Goal: Task Accomplishment & Management: Complete application form

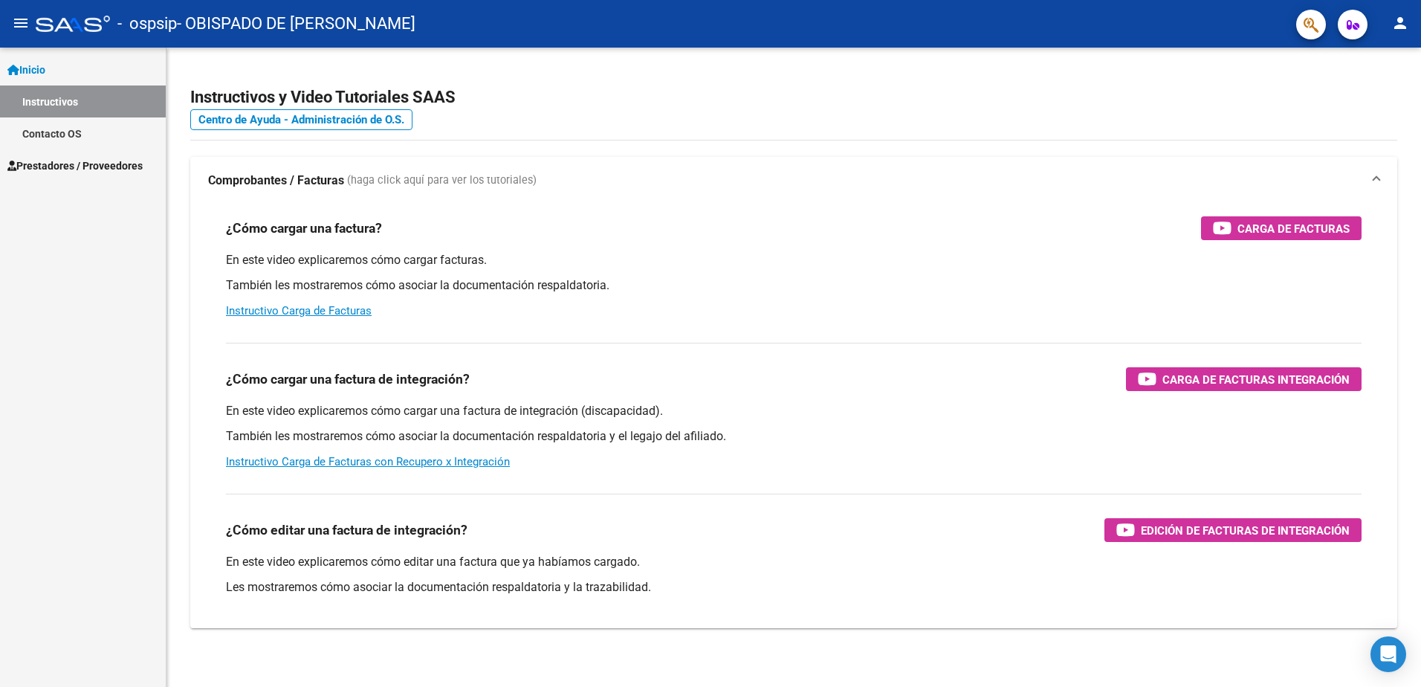
click at [41, 68] on span "Inicio" at bounding box center [26, 70] width 38 height 16
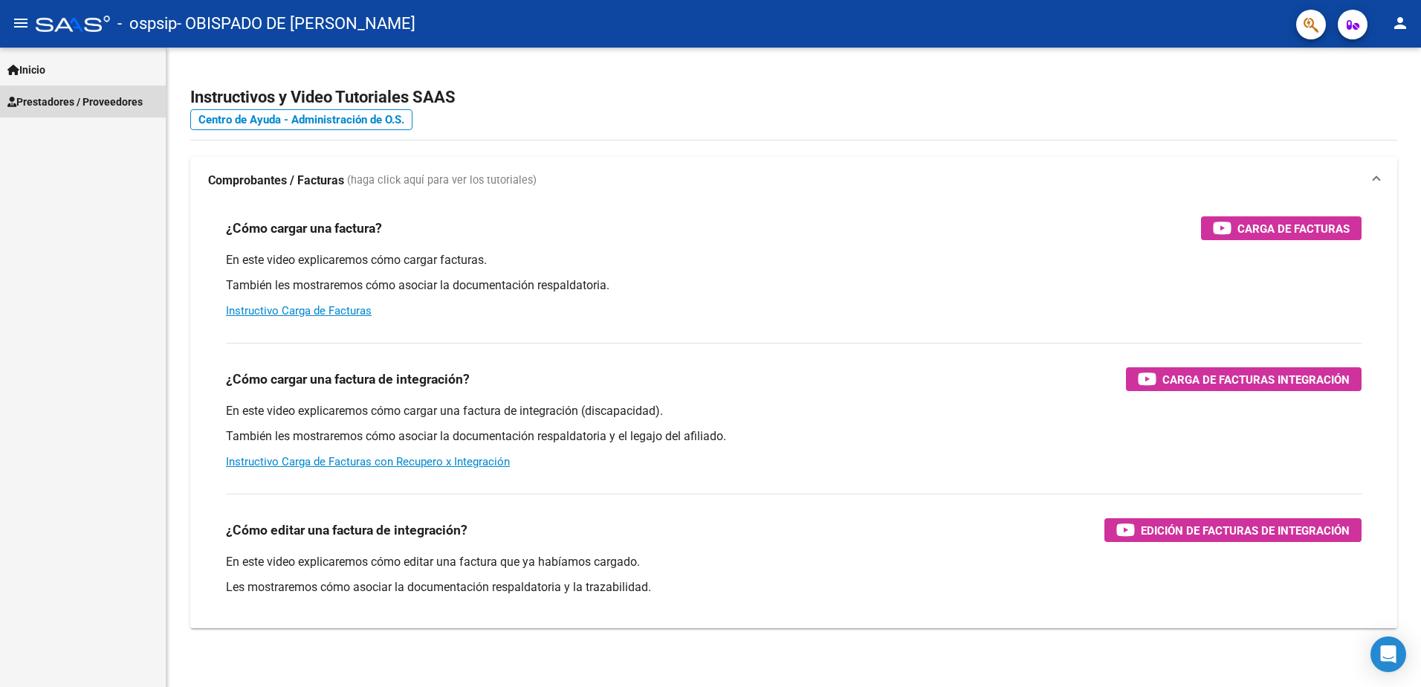
click at [114, 100] on span "Prestadores / Proveedores" at bounding box center [74, 102] width 135 height 16
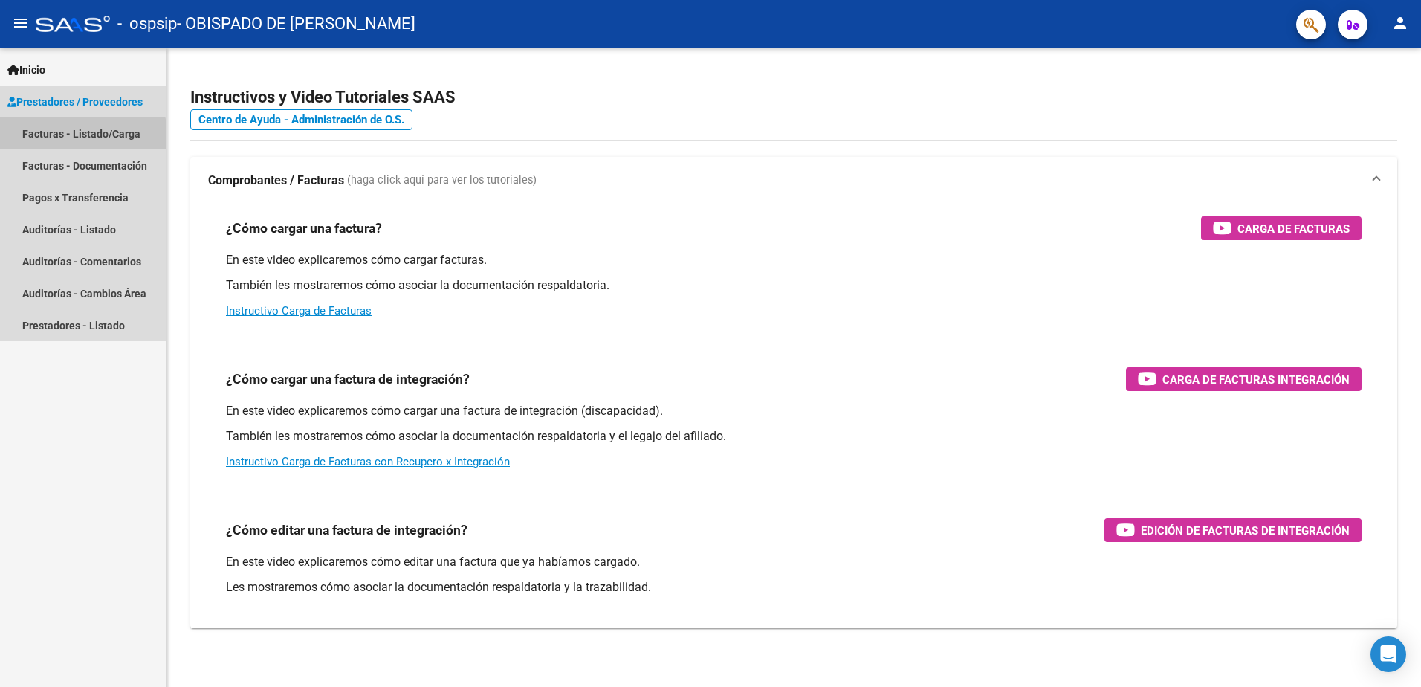
click at [48, 142] on link "Facturas - Listado/Carga" at bounding box center [83, 133] width 166 height 32
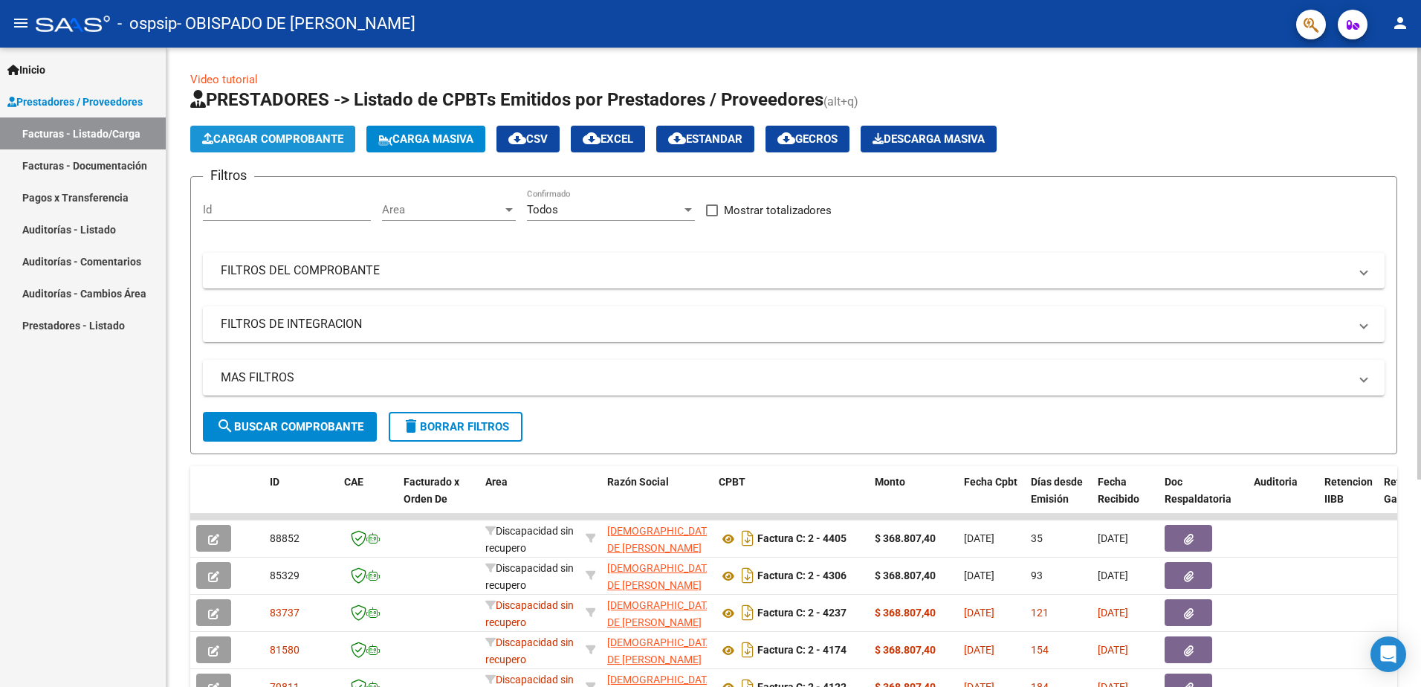
click at [276, 143] on span "Cargar Comprobante" at bounding box center [272, 138] width 141 height 13
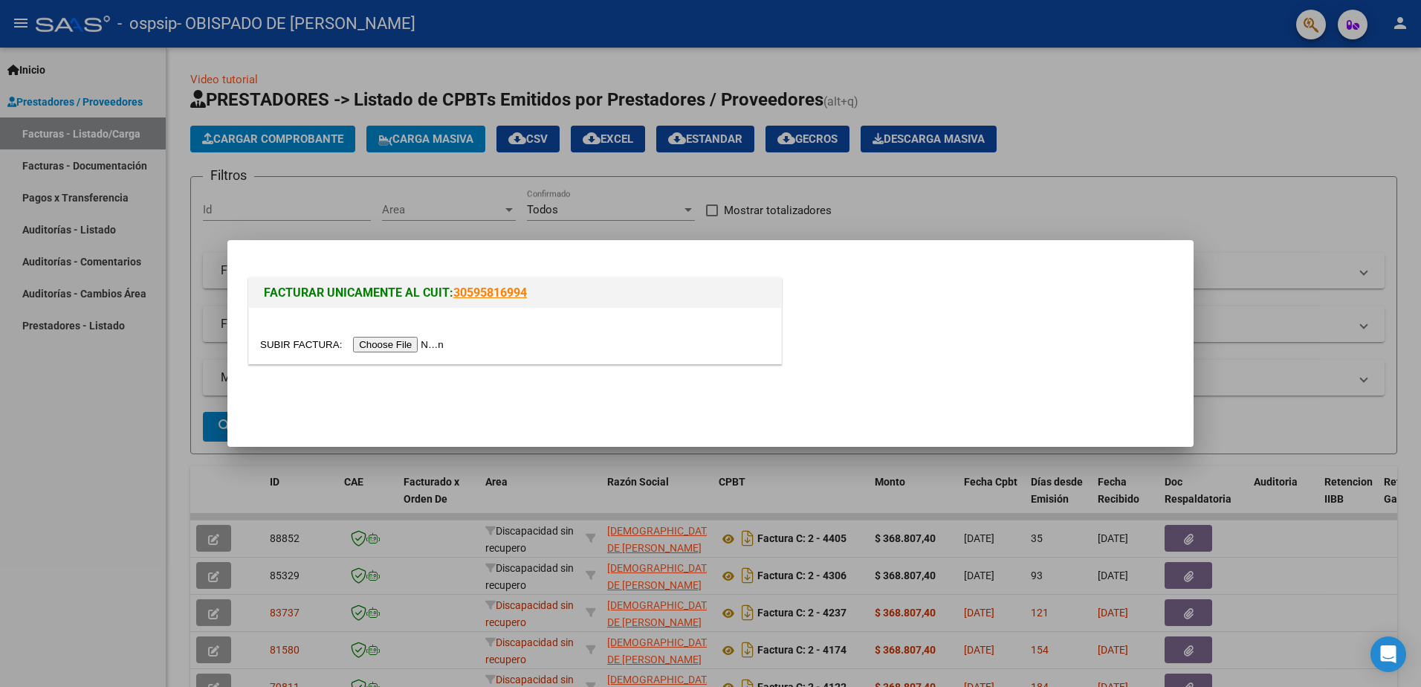
click at [380, 346] on input "file" at bounding box center [354, 345] width 188 height 16
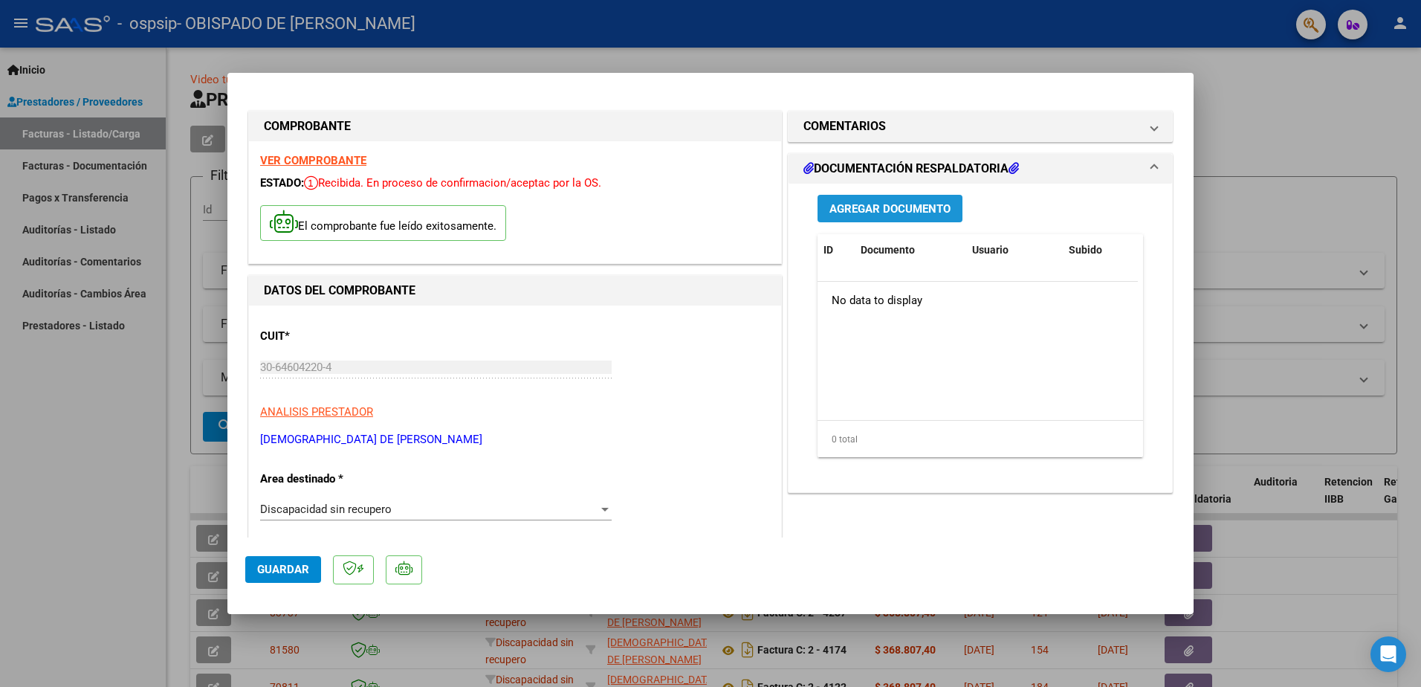
click at [887, 213] on span "Agregar Documento" at bounding box center [889, 208] width 121 height 13
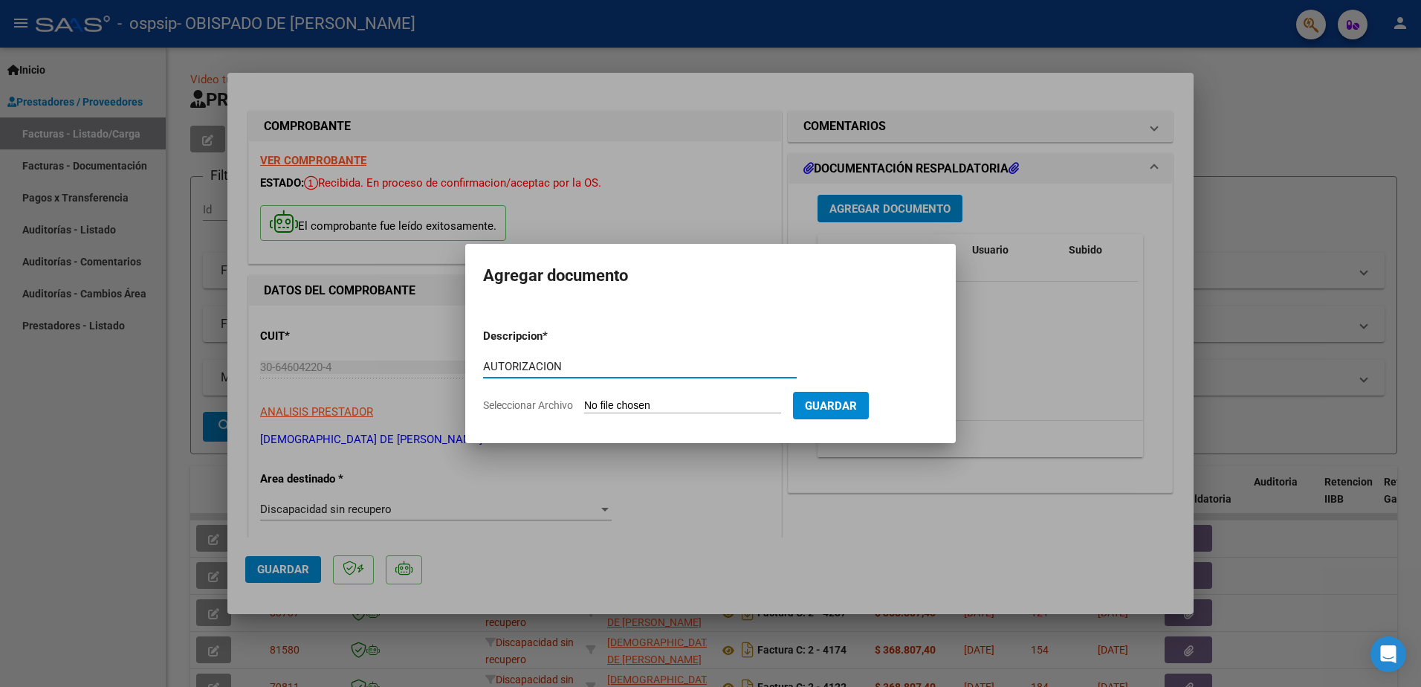
type input "AUTORIZACION"
click at [551, 404] on span "Seleccionar Archivo" at bounding box center [528, 405] width 90 height 12
click at [584, 404] on input "Seleccionar Archivo" at bounding box center [682, 406] width 197 height 14
type input "C:\fakepath\AUTORIZACION ZERBINI.pdf"
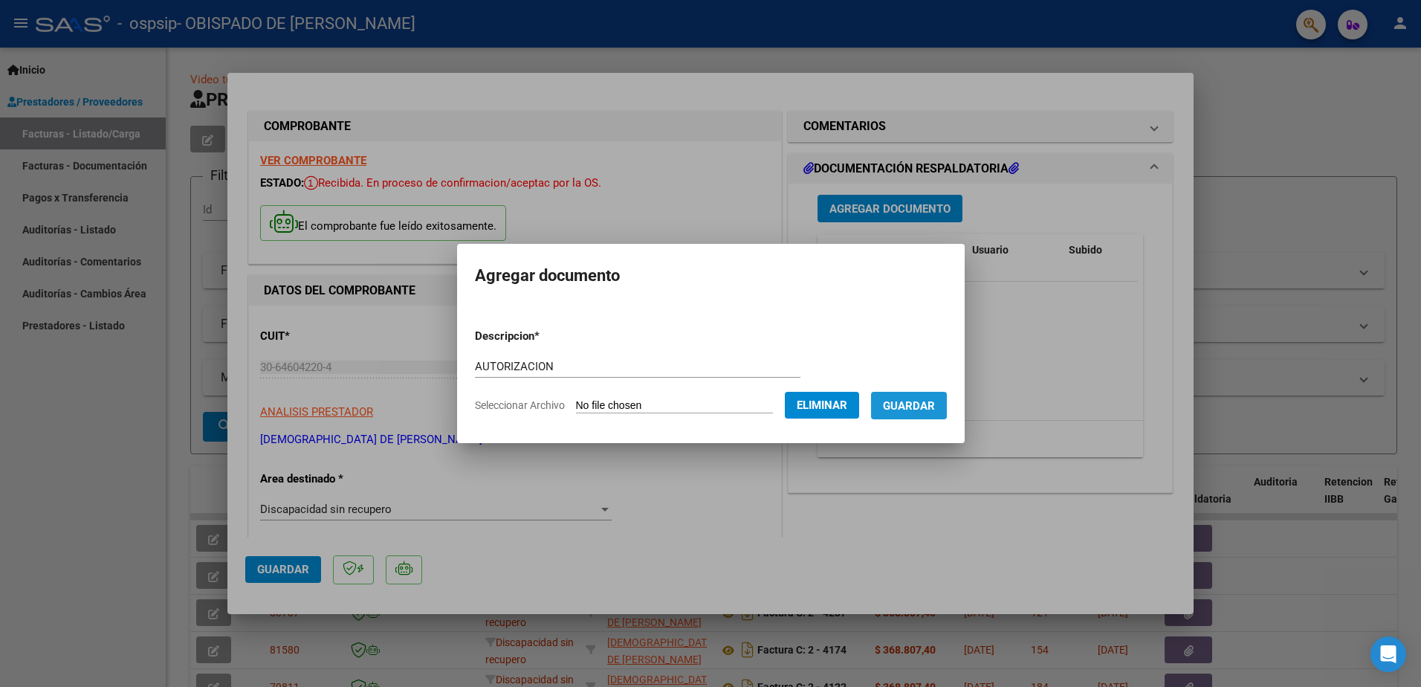
click at [935, 408] on span "Guardar" at bounding box center [909, 405] width 52 height 13
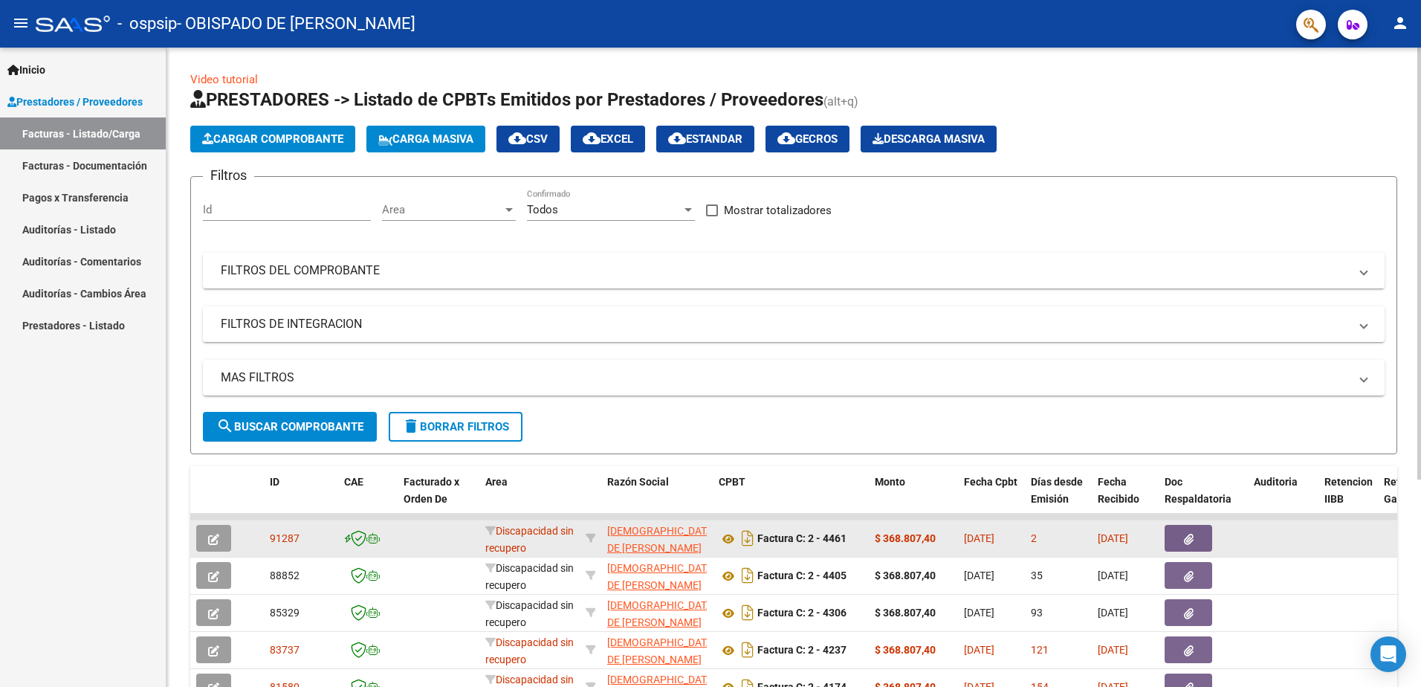
click at [1188, 543] on icon "button" at bounding box center [1189, 539] width 10 height 11
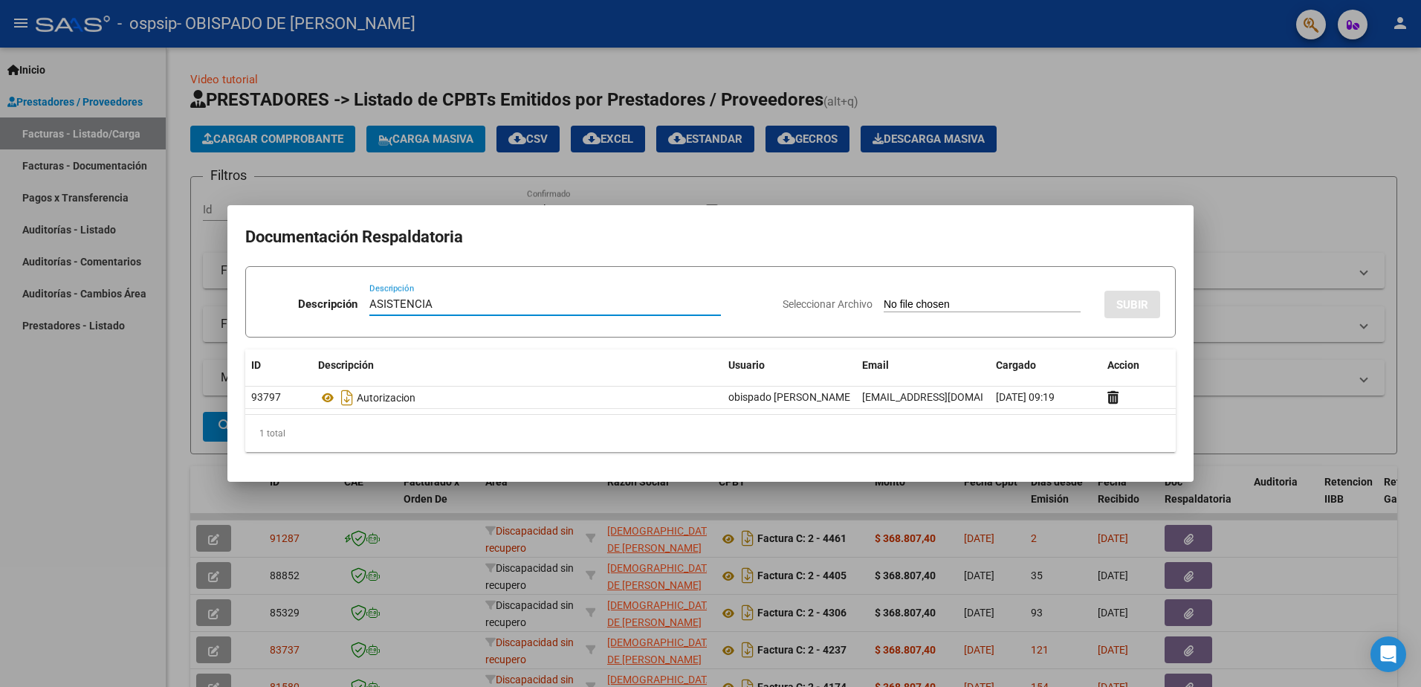
type input "ASISTENCIA"
click at [783, 299] on span "Seleccionar Archivo" at bounding box center [828, 304] width 90 height 12
click at [884, 299] on input "Seleccionar Archivo" at bounding box center [982, 305] width 197 height 14
type input "C:\fakepath\CamScanner [DATE] 09.18.pdf"
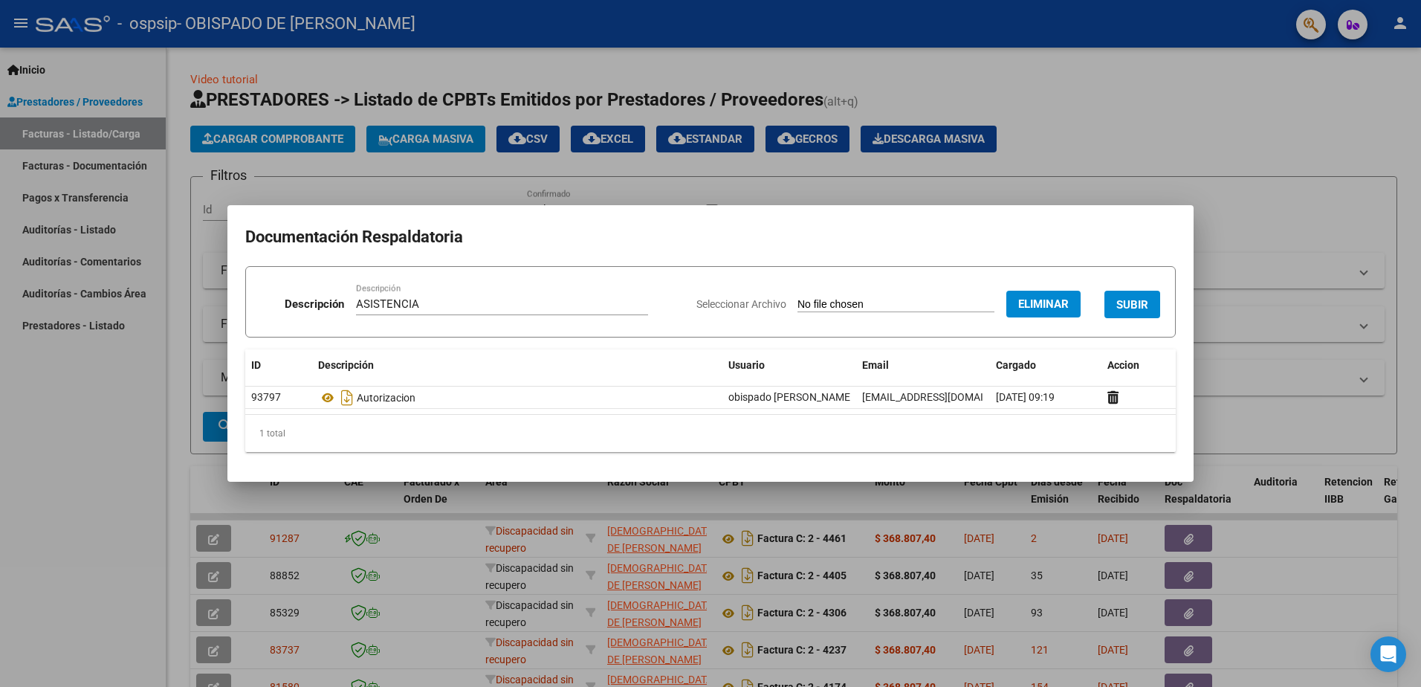
click at [1128, 310] on span "SUBIR" at bounding box center [1132, 304] width 32 height 13
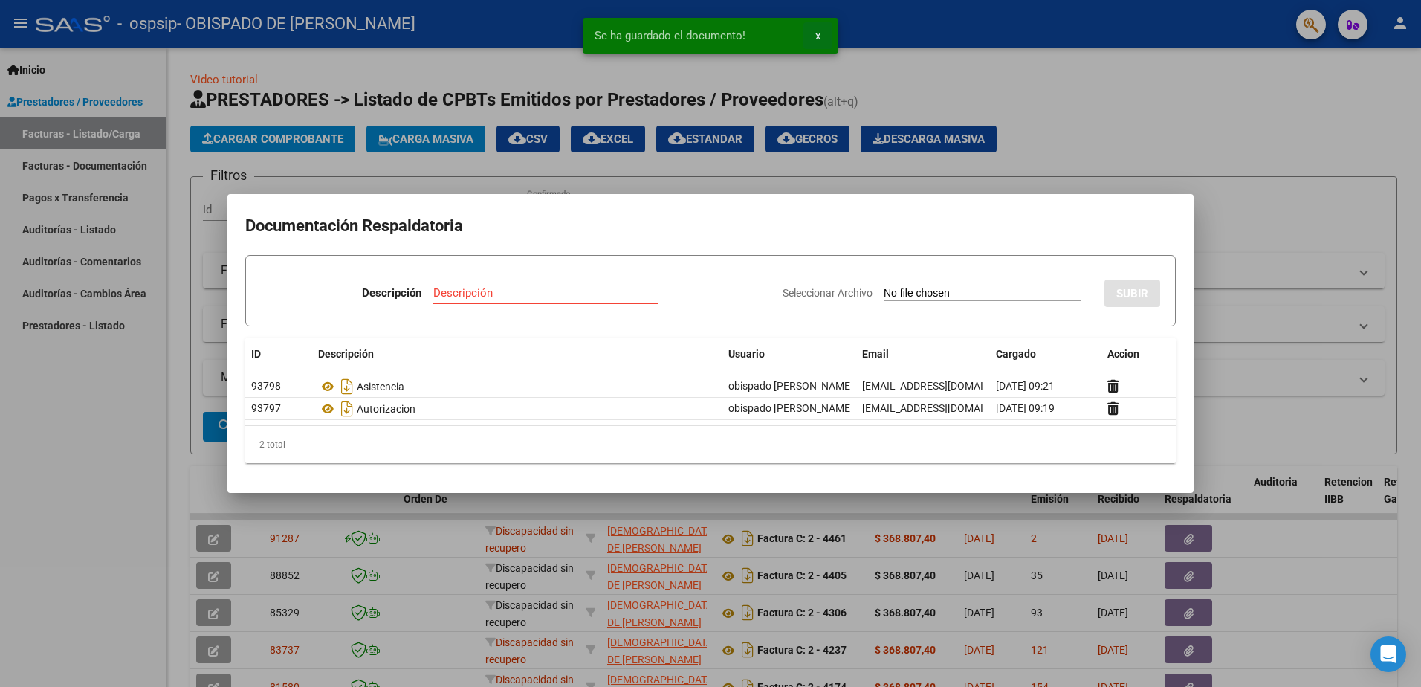
click at [817, 36] on span "x" at bounding box center [817, 35] width 5 height 13
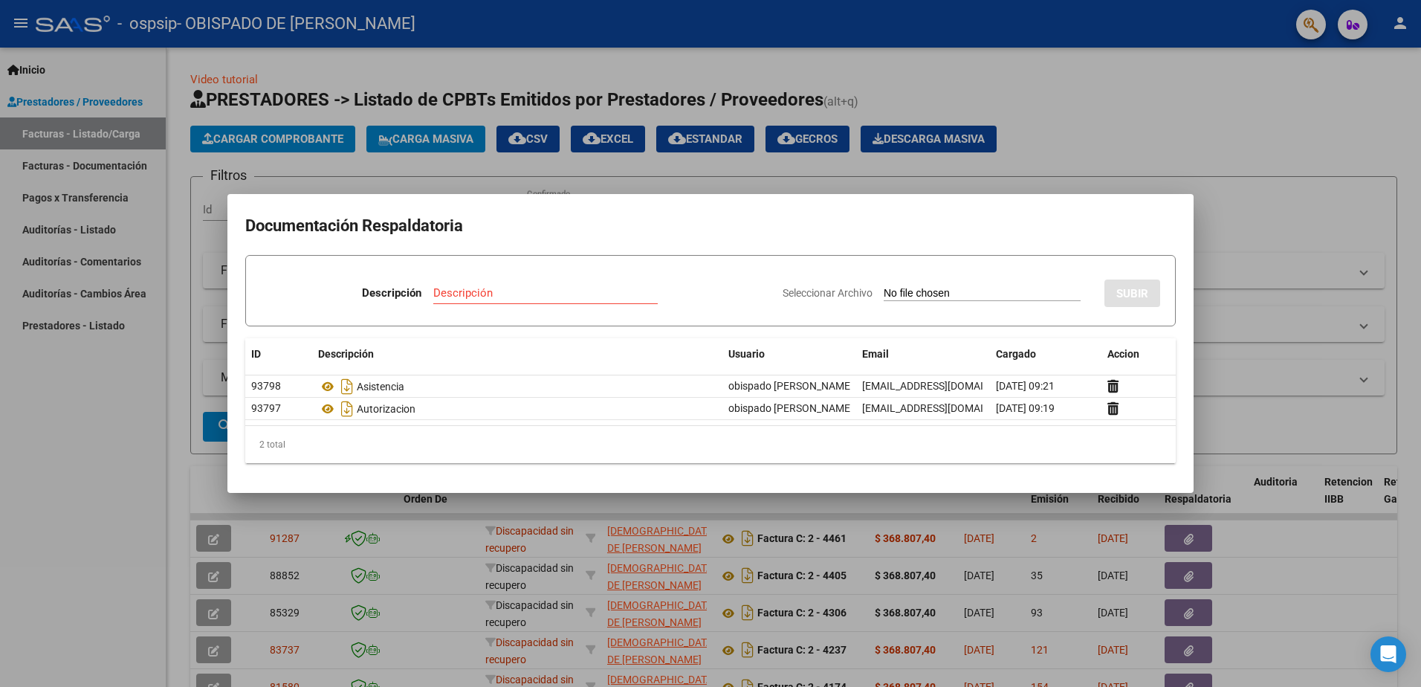
click at [1273, 143] on div at bounding box center [710, 343] width 1421 height 687
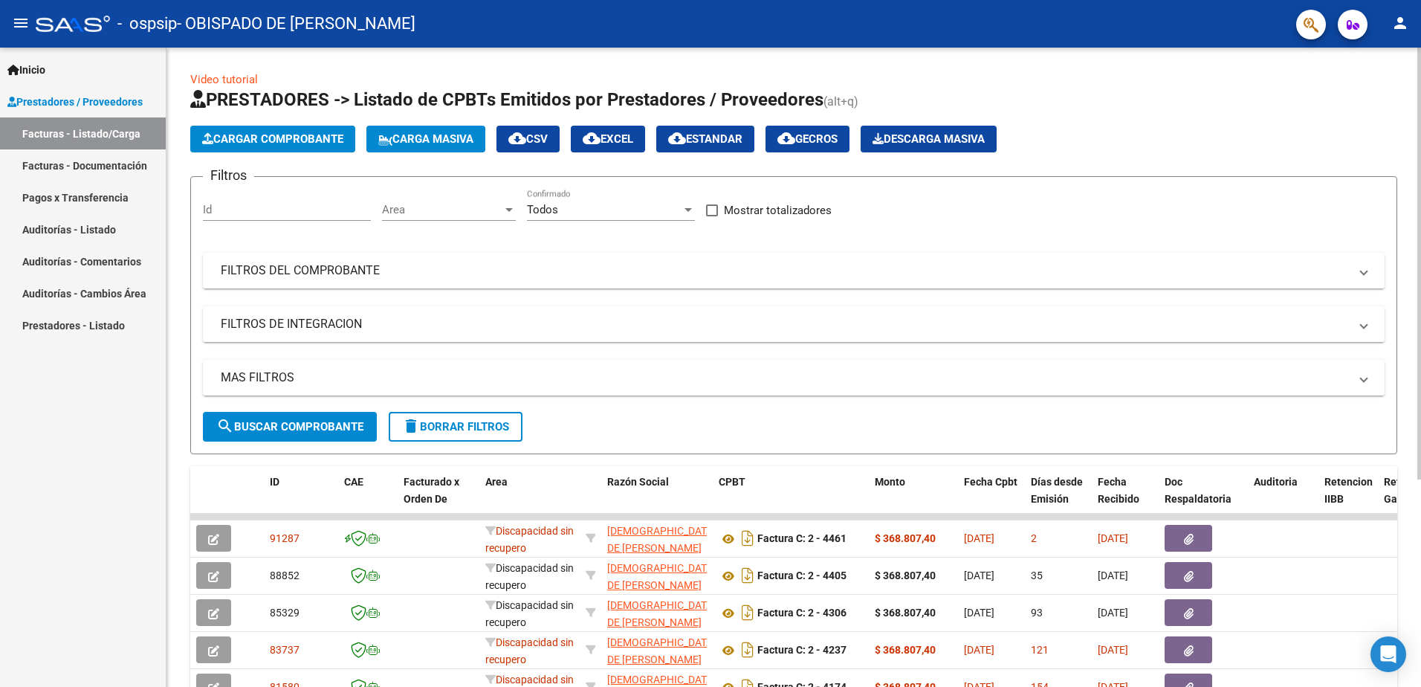
drag, startPoint x: 1416, startPoint y: 207, endPoint x: 1419, endPoint y: 406, distance: 199.2
click at [1419, 406] on div "Video tutorial PRESTADORES -> Listado de CPBTs Emitidos por Prestadores / Prove…" at bounding box center [795, 515] width 1258 height 934
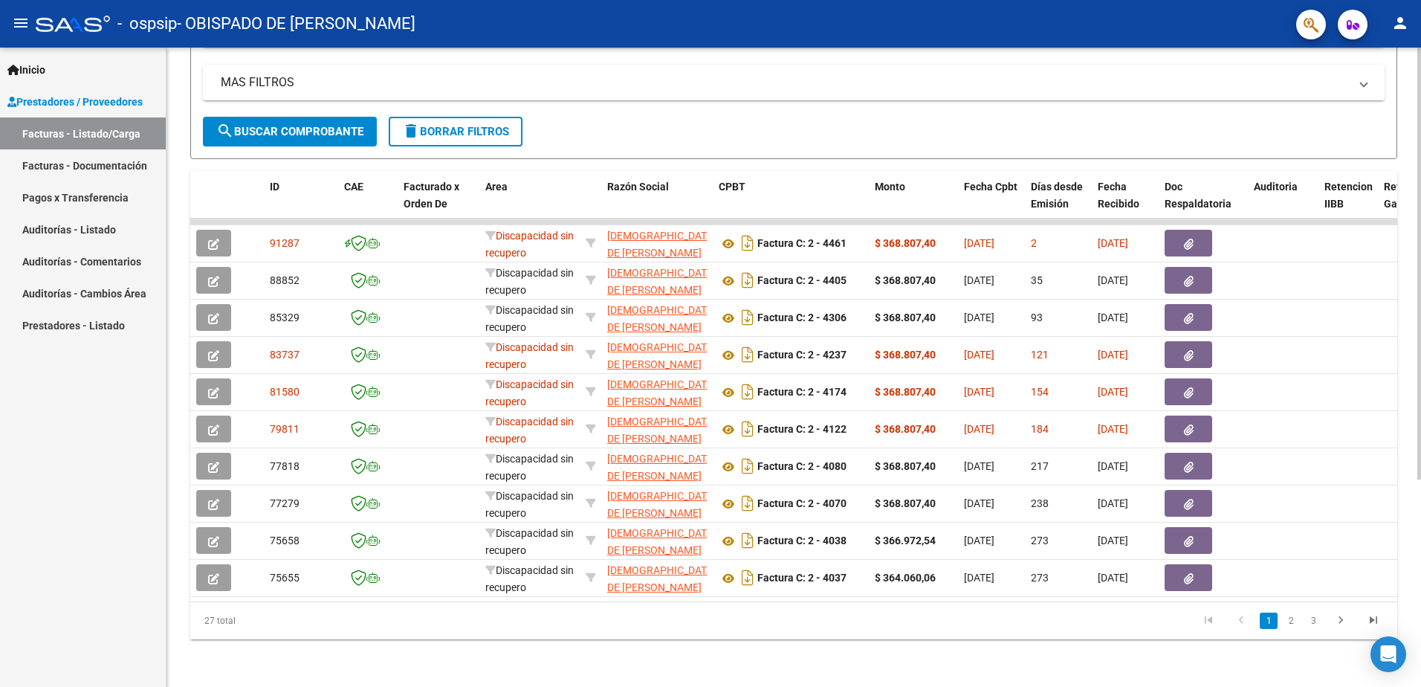
scroll to position [306, 0]
click at [1420, 653] on html "menu - ospsip - OBISPADO DE [PERSON_NAME] person Inicio Instructivos Contacto O…" at bounding box center [710, 343] width 1421 height 687
click at [1412, 507] on div "Video tutorial PRESTADORES -> Listado de CPBTs Emitidos por Prestadores / Prove…" at bounding box center [793, 220] width 1254 height 934
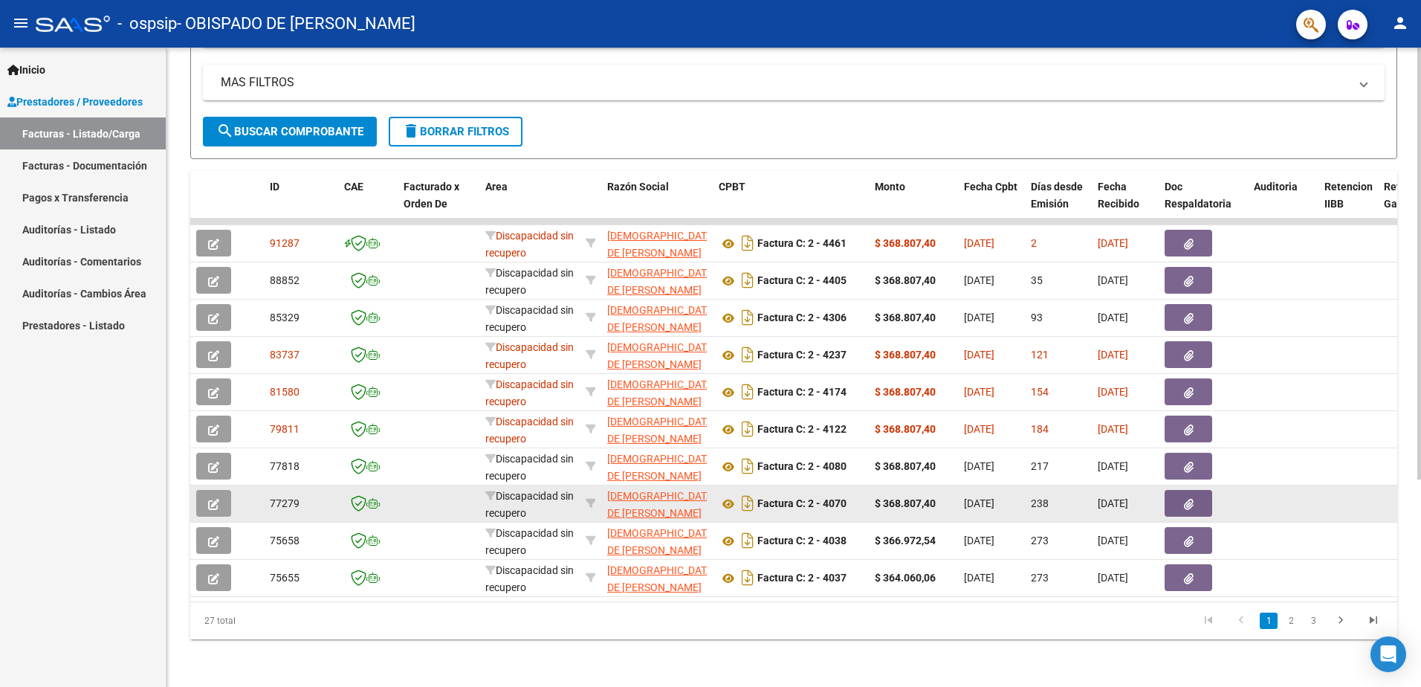
click at [1240, 490] on div at bounding box center [1203, 503] width 77 height 27
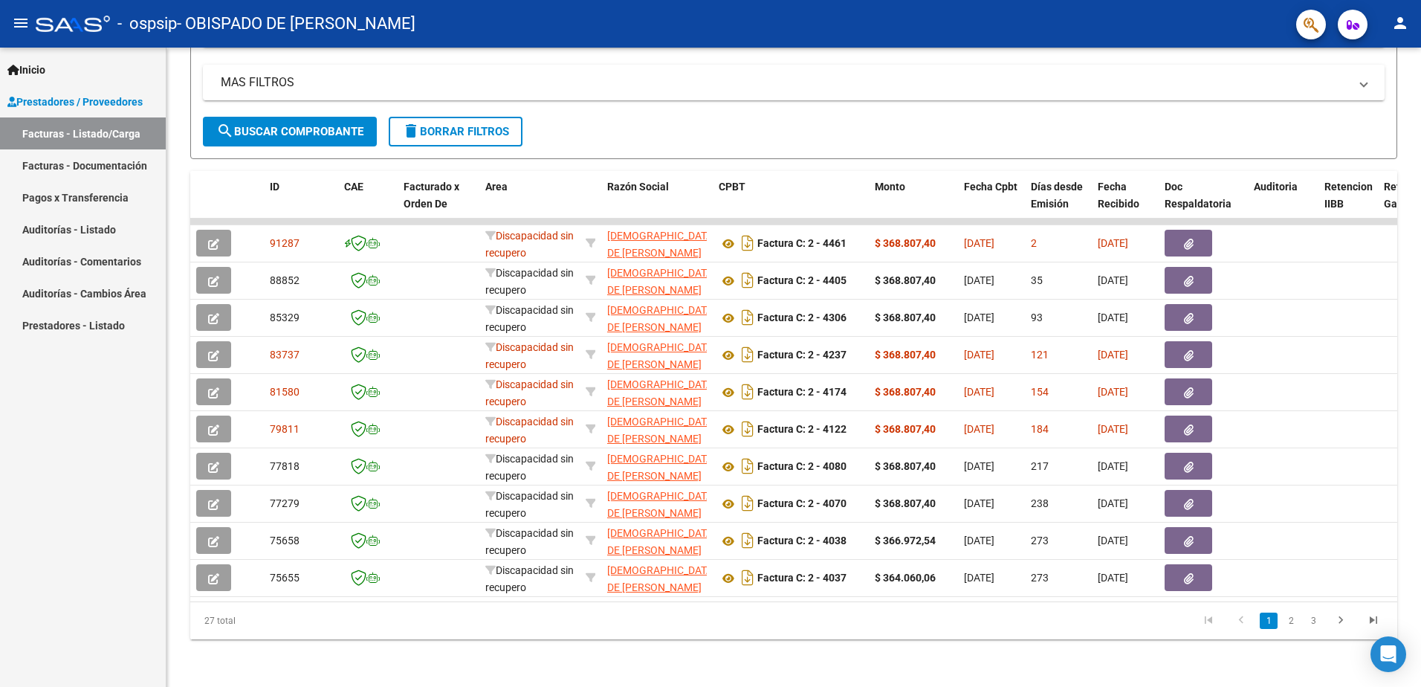
click at [63, 198] on link "Pagos x Transferencia" at bounding box center [83, 197] width 166 height 32
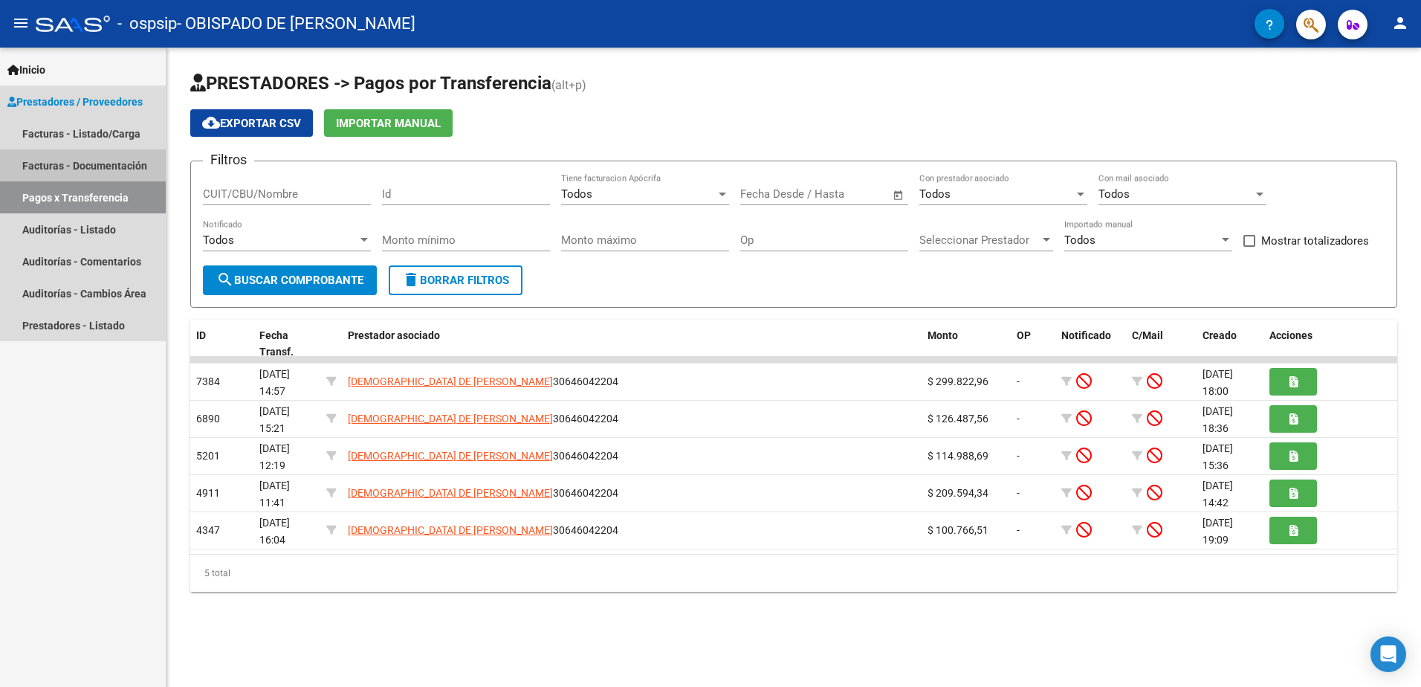
click at [42, 170] on link "Facturas - Documentación" at bounding box center [83, 165] width 166 height 32
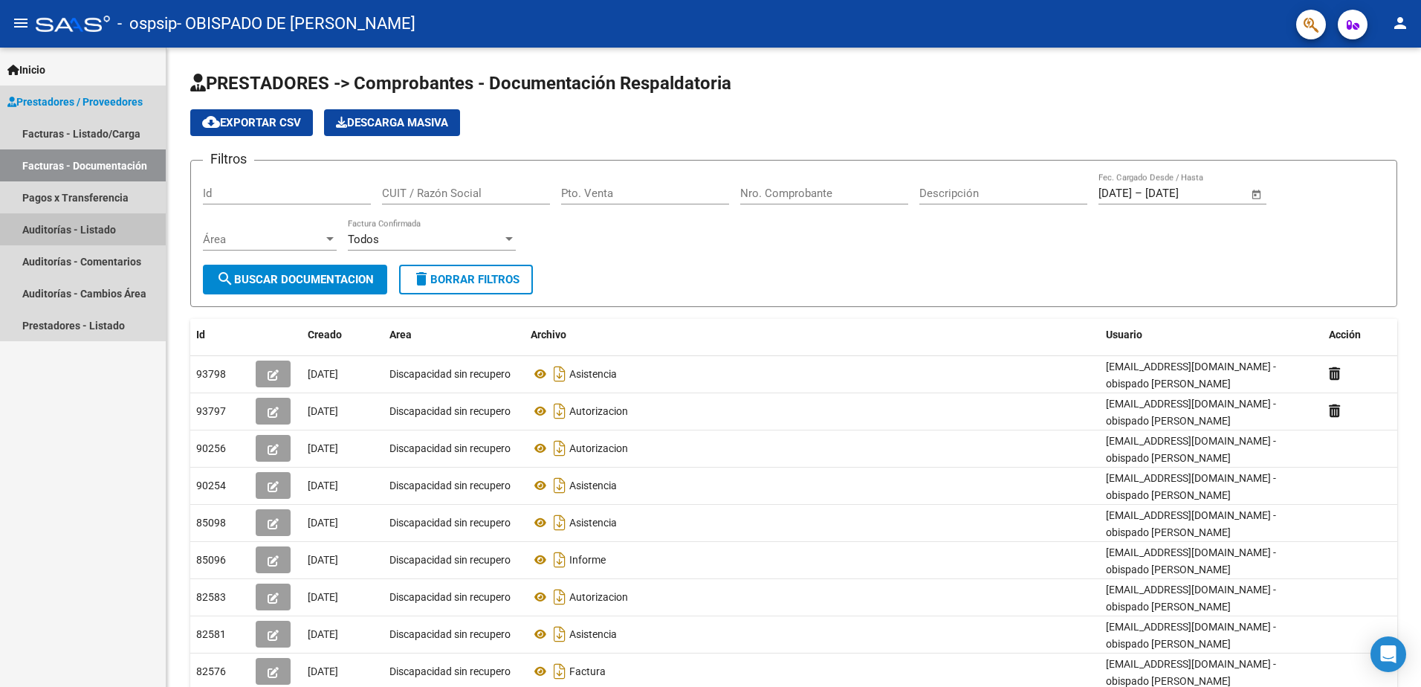
click at [92, 236] on link "Auditorías - Listado" at bounding box center [83, 229] width 166 height 32
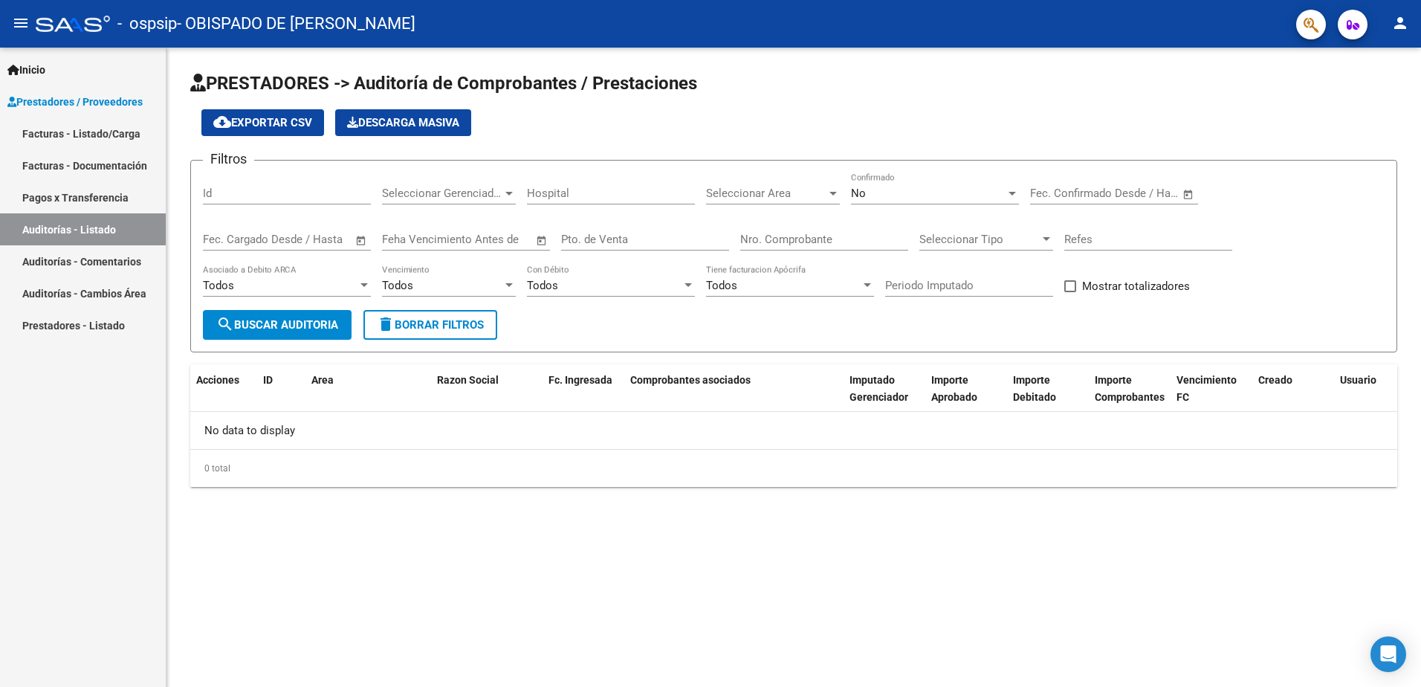
click at [93, 164] on link "Facturas - Documentación" at bounding box center [83, 165] width 166 height 32
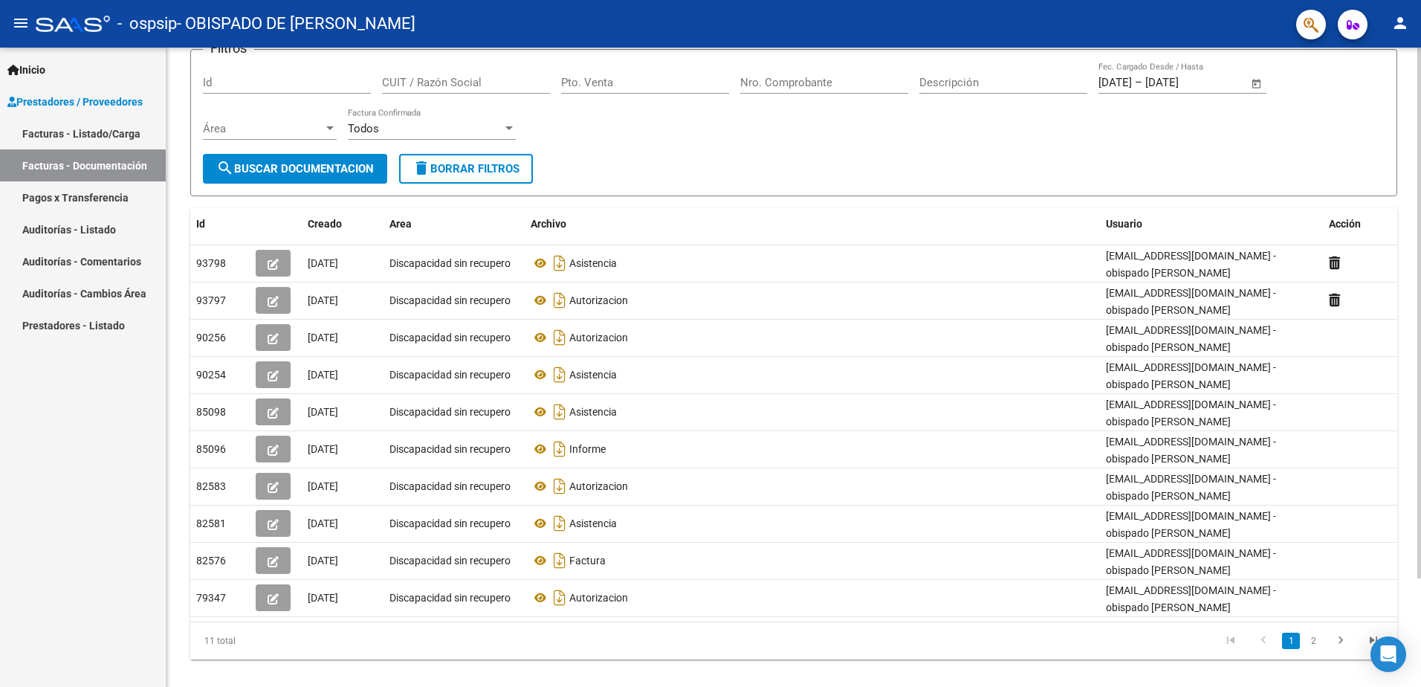
scroll to position [131, 0]
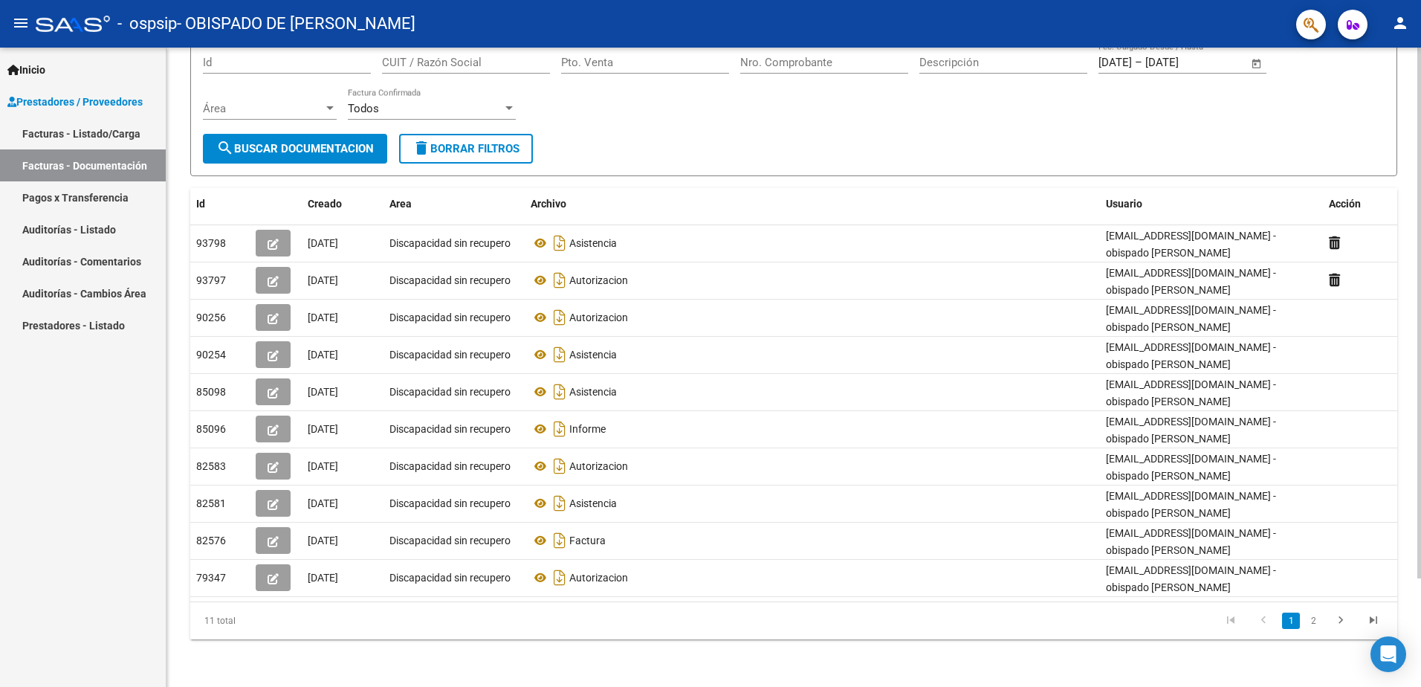
click at [1342, 548] on div "PRESTADORES -> Comprobantes - Documentación Respaldatoria cloud_download Export…" at bounding box center [795, 302] width 1258 height 770
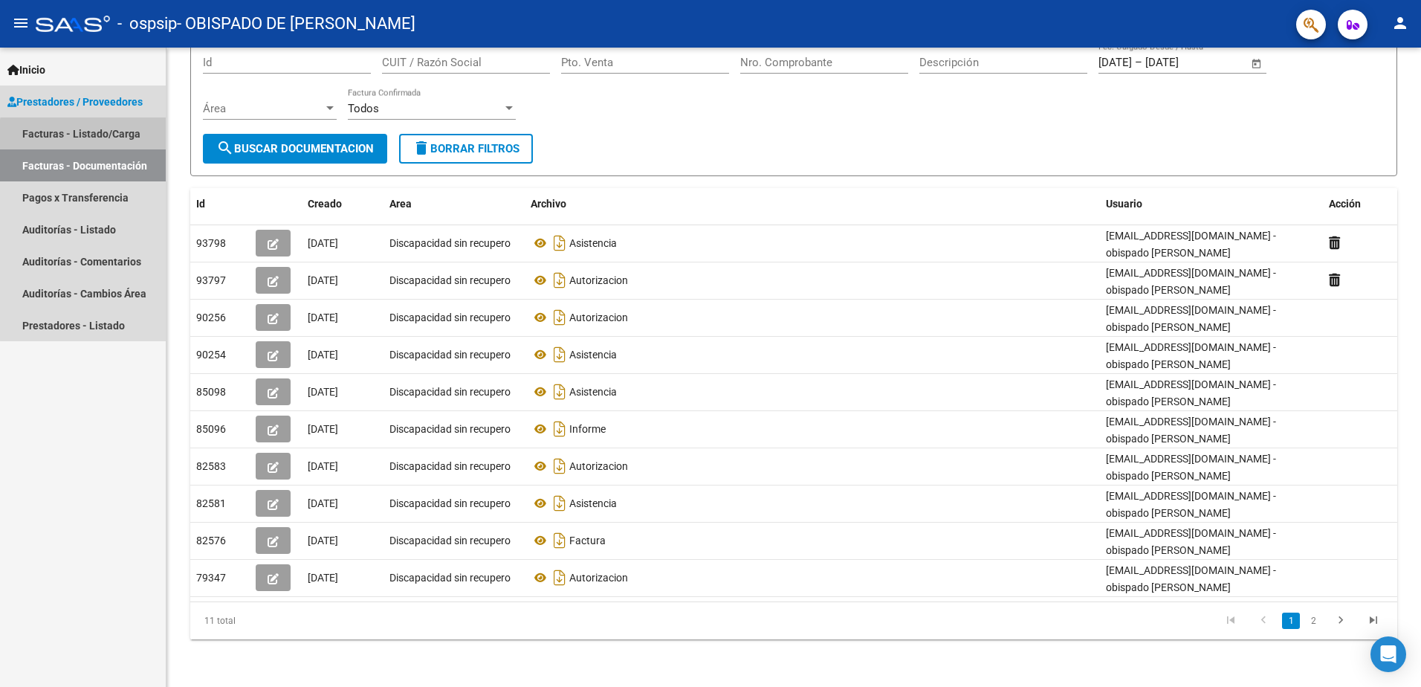
click at [90, 139] on link "Facturas - Listado/Carga" at bounding box center [83, 133] width 166 height 32
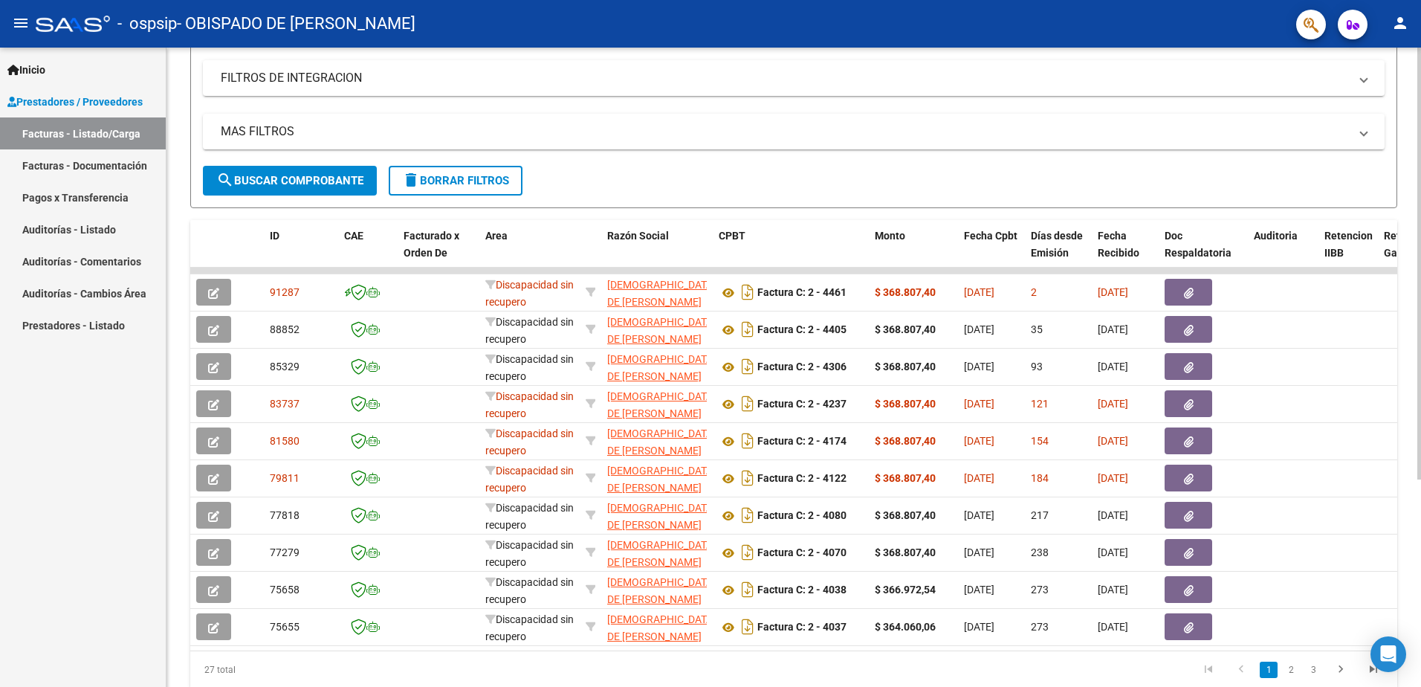
scroll to position [306, 0]
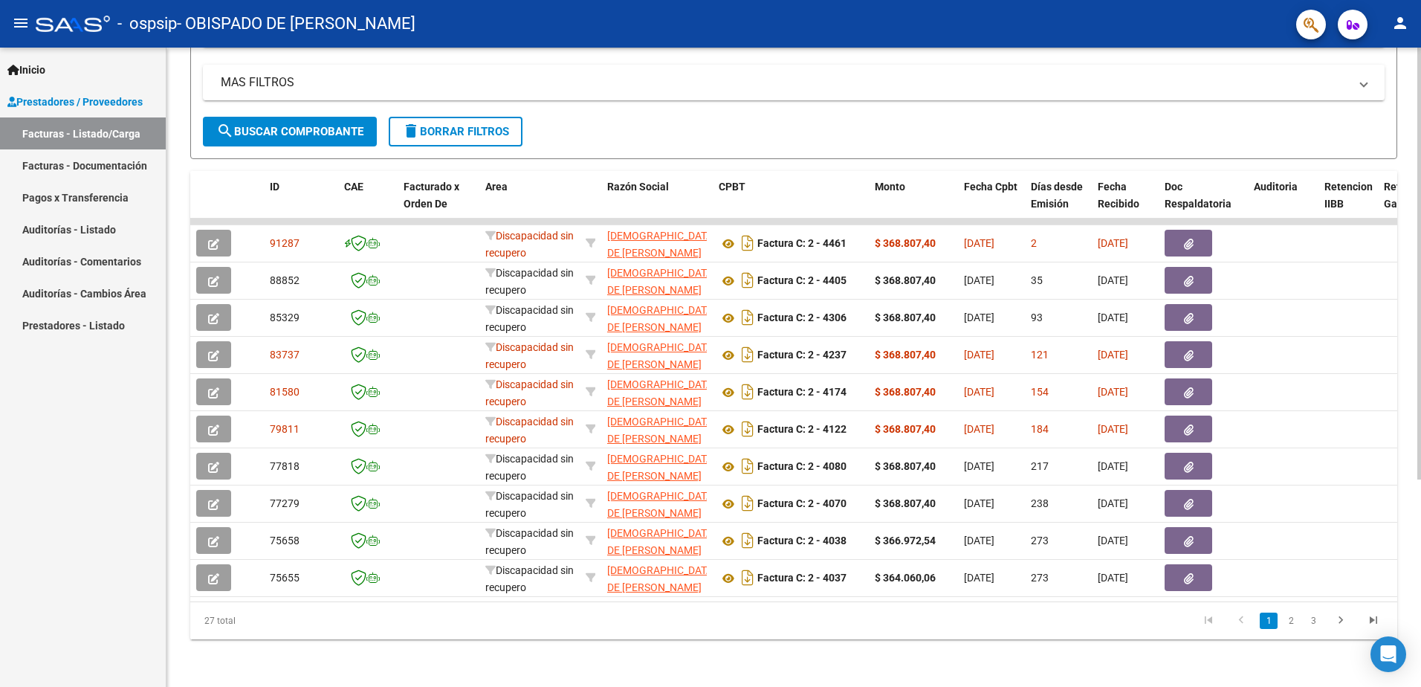
click at [1420, 449] on html "menu - ospsip - OBISPADO DE [PERSON_NAME] person Inicio Instructivos Contacto O…" at bounding box center [710, 343] width 1421 height 687
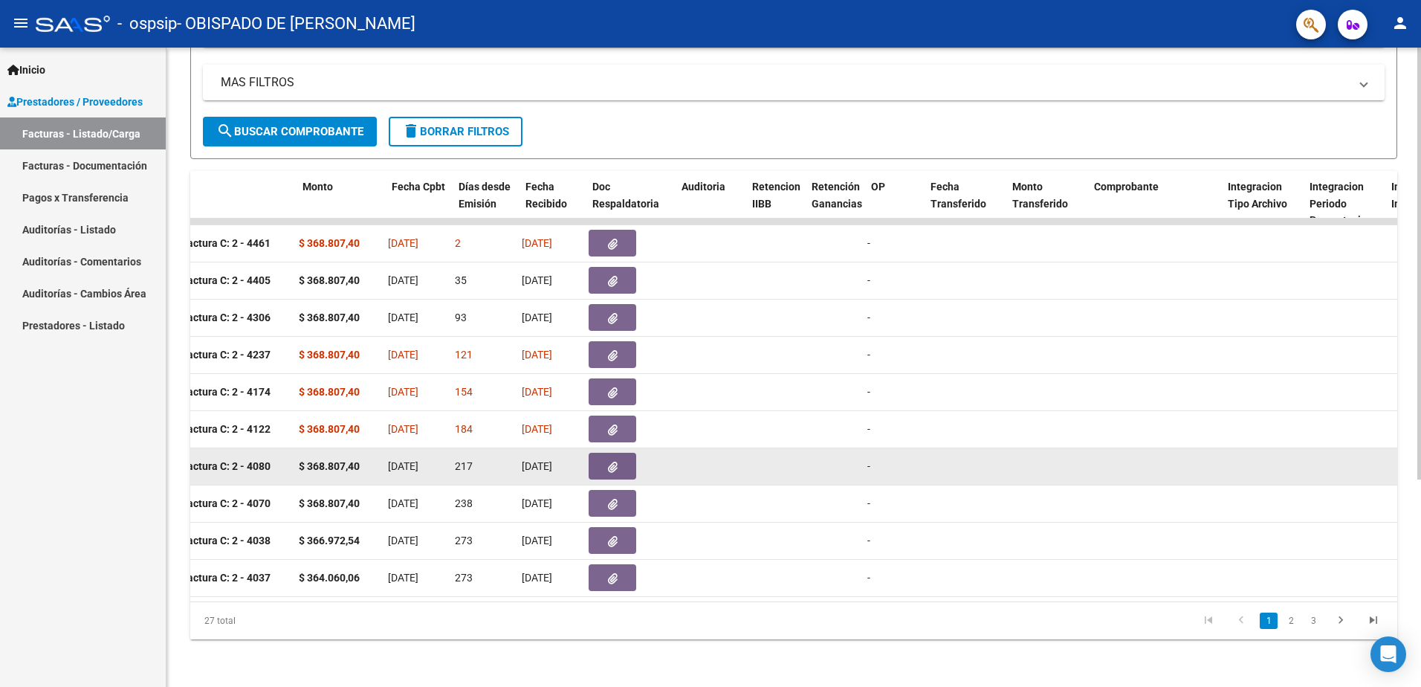
scroll to position [0, 572]
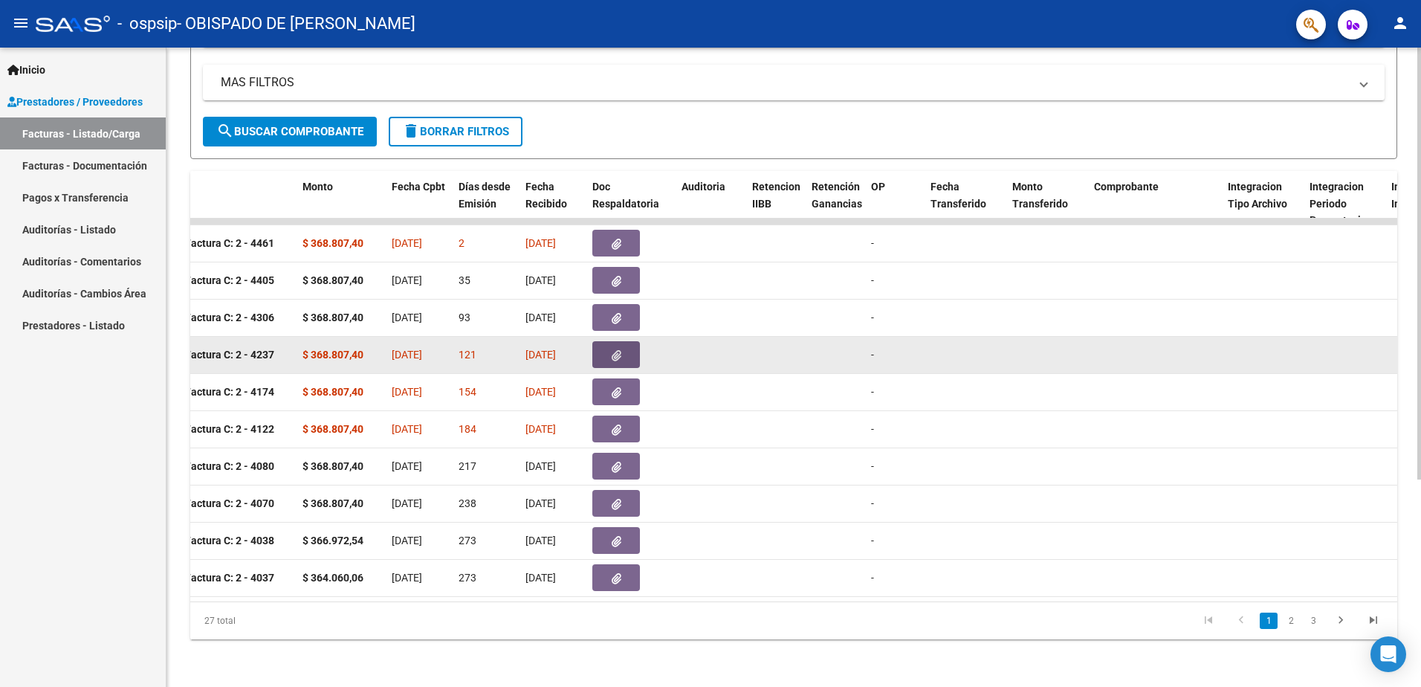
click at [615, 350] on icon "button" at bounding box center [617, 355] width 10 height 11
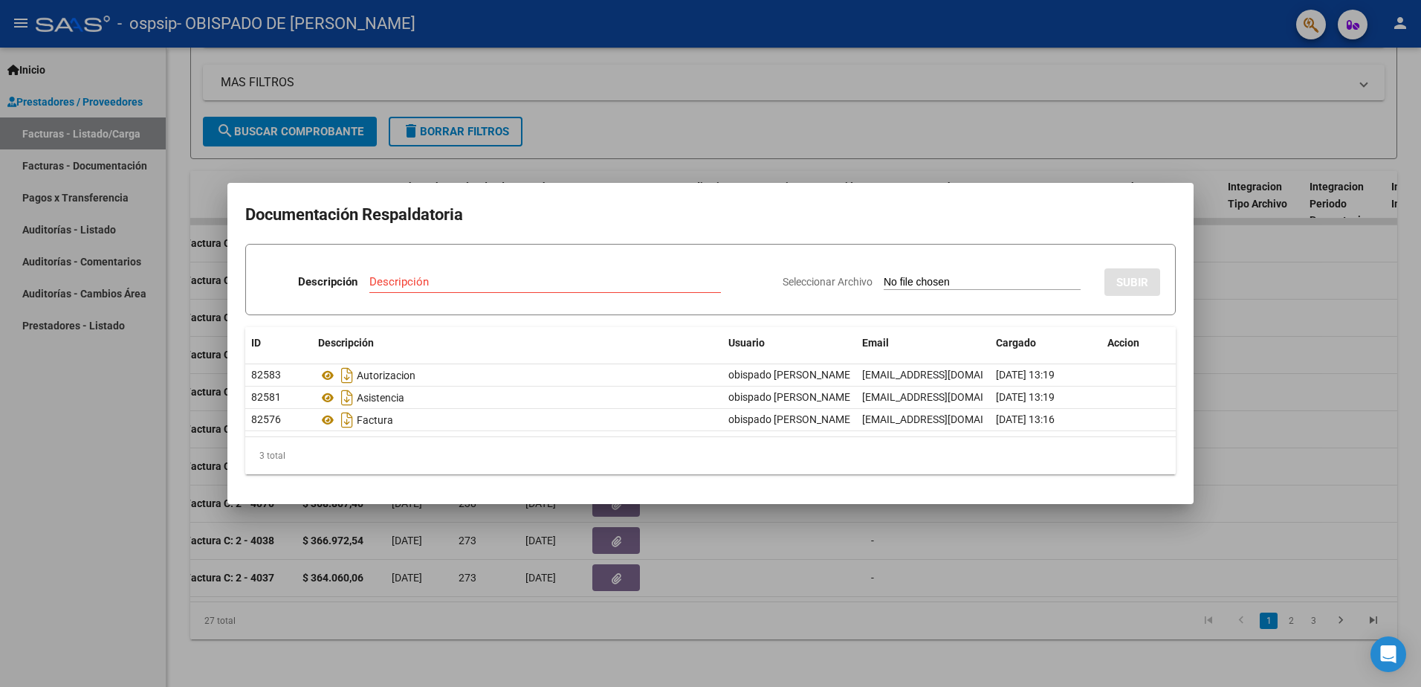
click at [1017, 561] on div at bounding box center [710, 343] width 1421 height 687
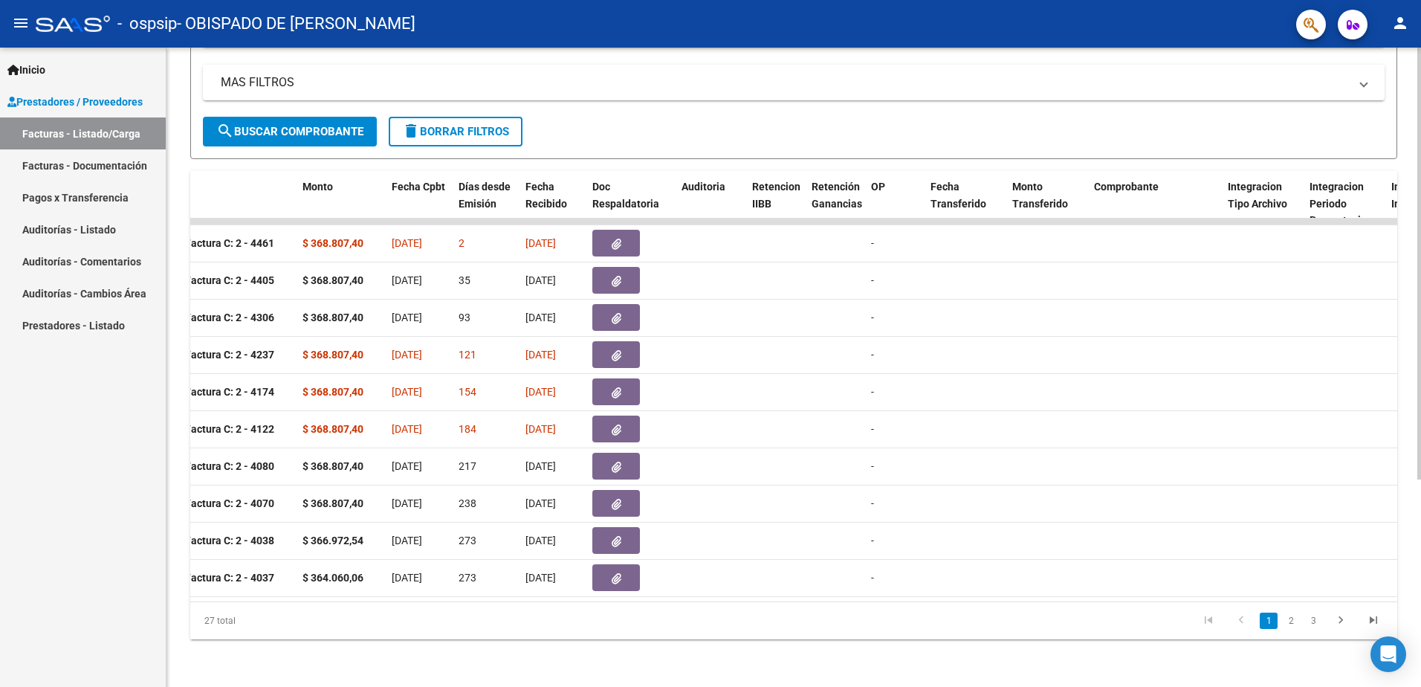
scroll to position [0, 0]
